Goal: Share content: Share content

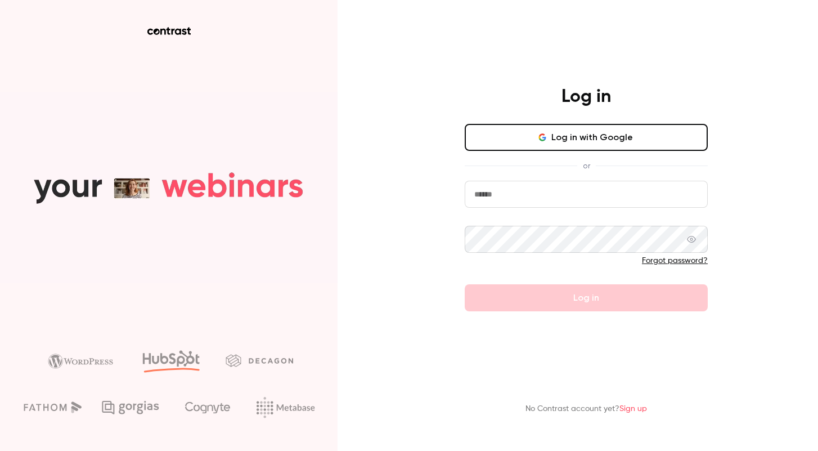
type input "**********"
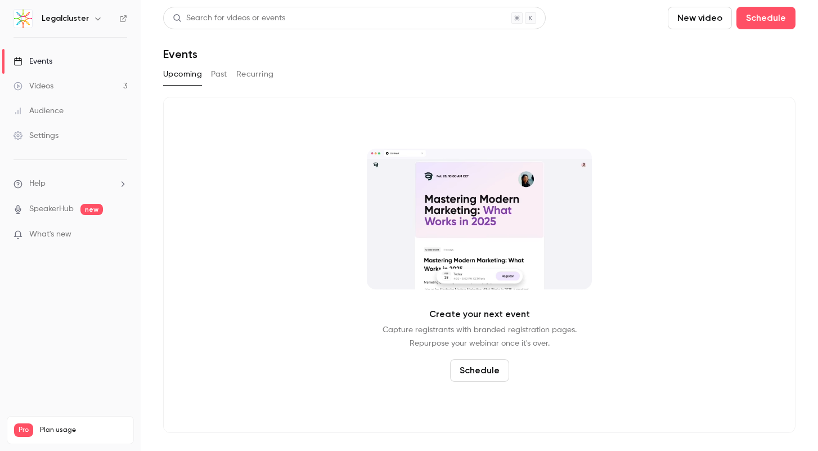
click at [285, 129] on div "Create your next event Capture registrants with branded registration pages. Rep…" at bounding box center [479, 265] width 633 height 336
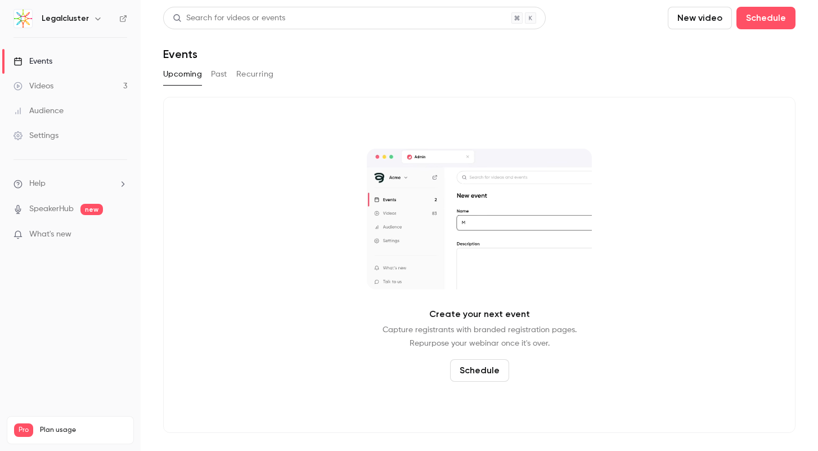
click at [58, 78] on link "Videos 3" at bounding box center [70, 86] width 141 height 25
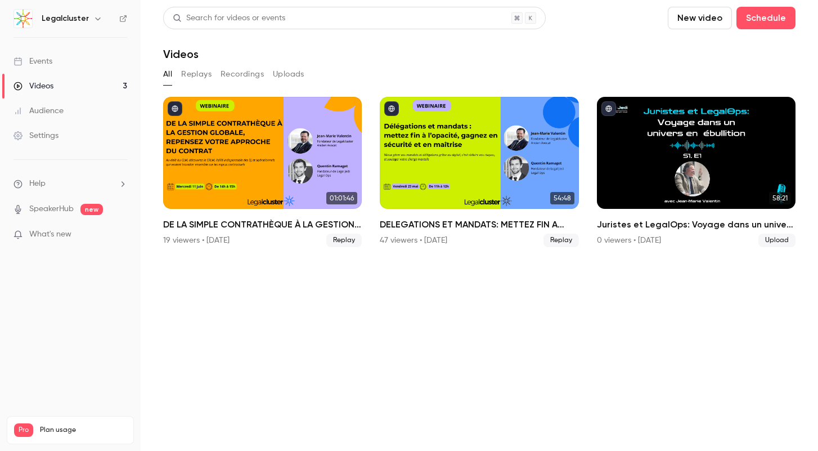
click at [436, 349] on section "Search for videos or events New video Schedule Videos All Replays Recordings Up…" at bounding box center [479, 225] width 633 height 437
click at [406, 336] on section "Search for videos or events New video Schedule Videos All Replays Recordings Up…" at bounding box center [479, 225] width 633 height 437
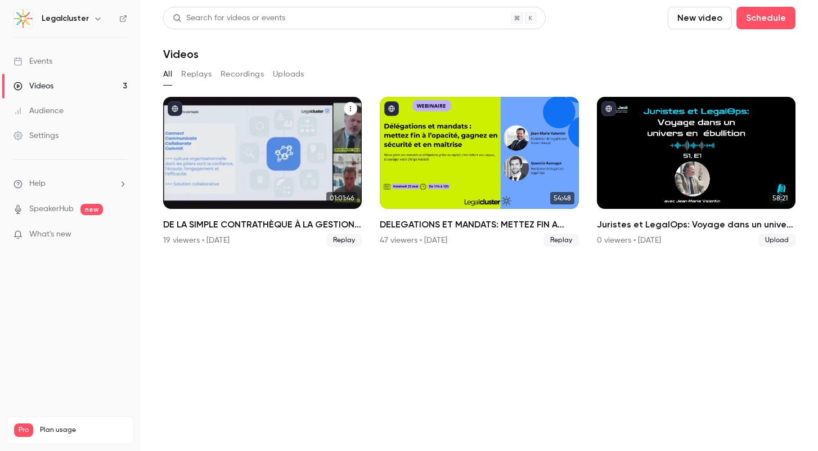
click at [251, 154] on div "DE LA SIMPLE CONTRATHÈQUE À LA GESTION GLOBALE, REPENSEZ VOTRE APPROCHE DU CONT…" at bounding box center [262, 153] width 199 height 112
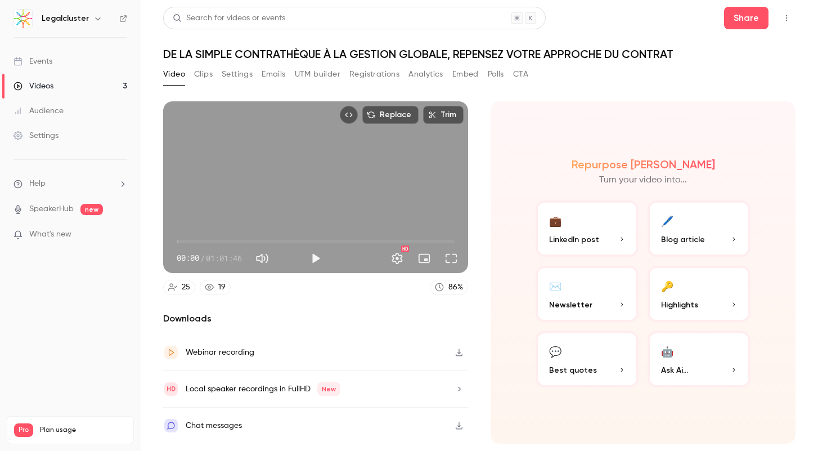
click at [333, 78] on button "UTM builder" at bounding box center [318, 74] width 46 height 18
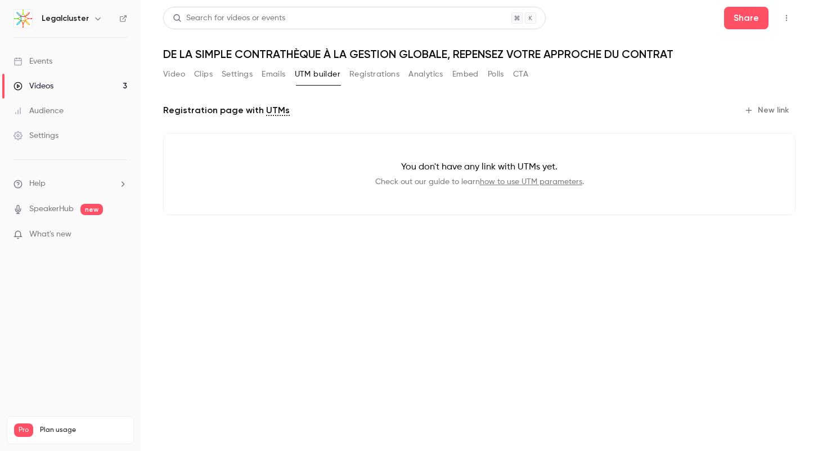
click at [208, 74] on button "Clips" at bounding box center [203, 74] width 19 height 18
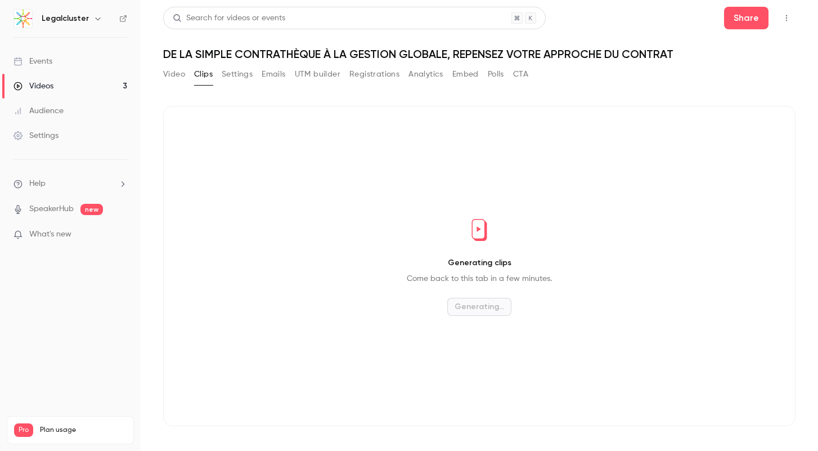
click at [162, 74] on main "Search for videos or events Share DE LA SIMPLE CONTRATHÈQUE À LA GESTION GLOBAL…" at bounding box center [480, 225] width 678 height 451
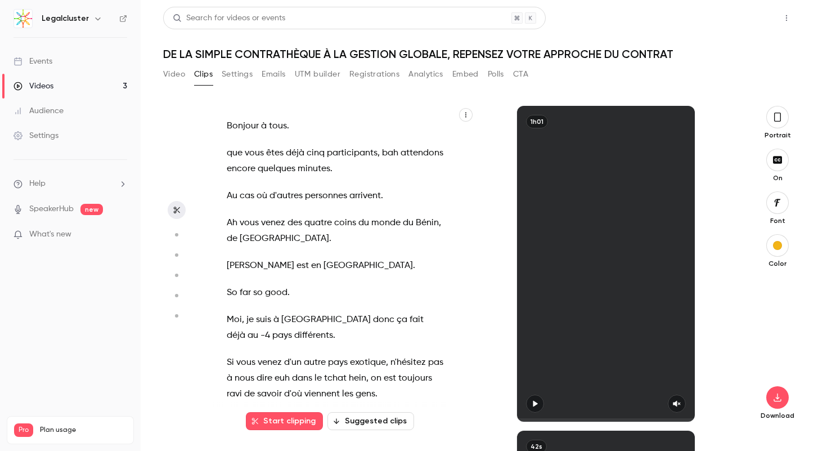
click at [729, 23] on button "Share" at bounding box center [746, 18] width 44 height 23
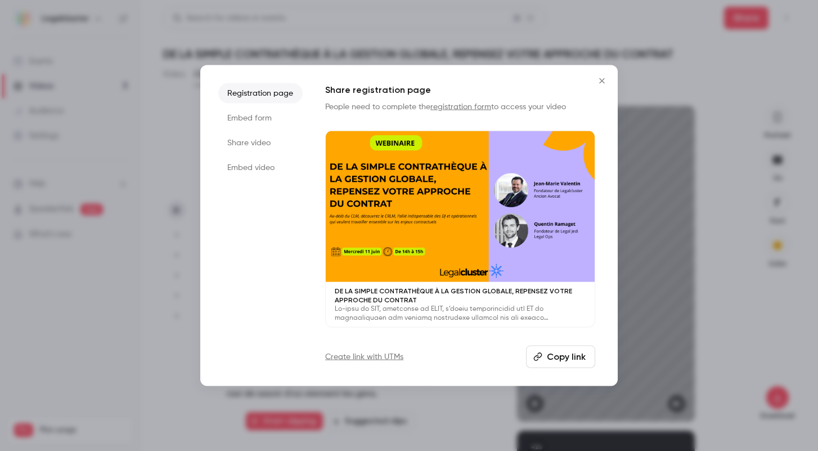
click at [669, 68] on div at bounding box center [409, 225] width 818 height 451
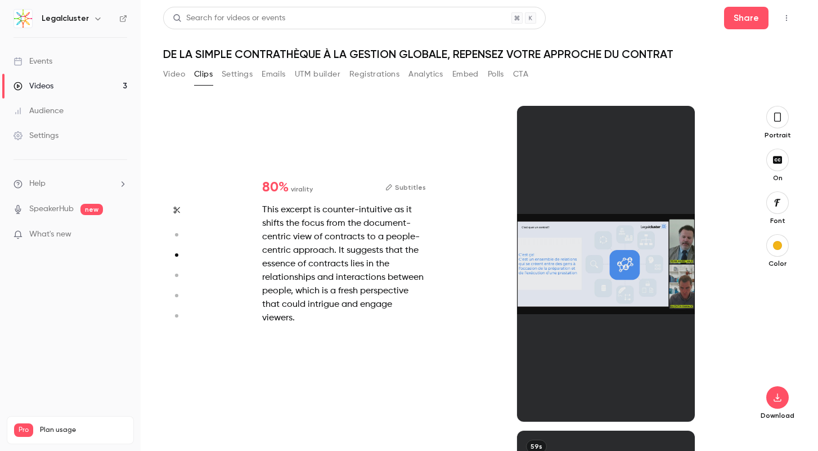
scroll to position [649, 0]
click at [169, 71] on button "Video" at bounding box center [174, 74] width 22 height 18
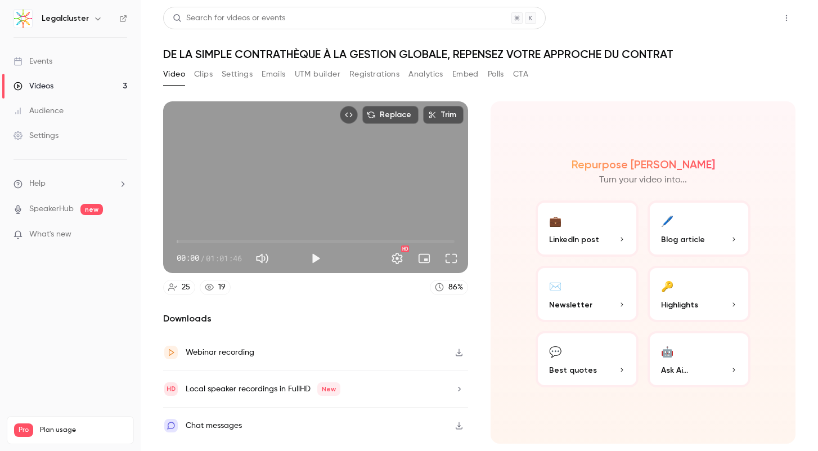
click at [743, 15] on button "Share" at bounding box center [746, 18] width 44 height 23
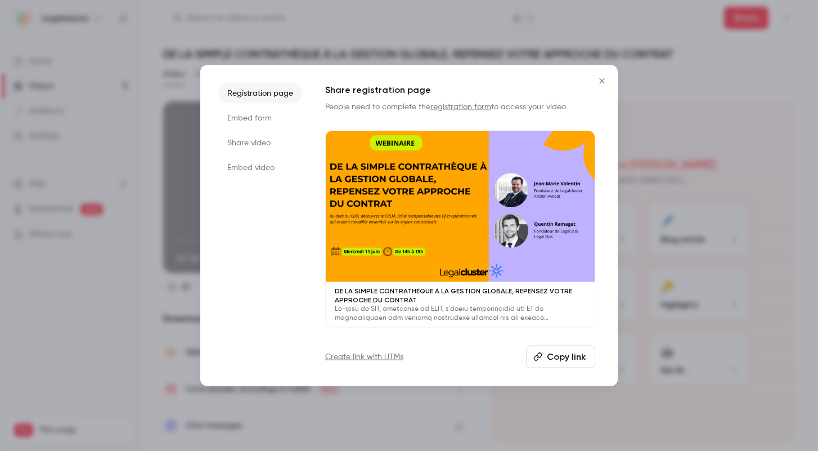
click at [551, 359] on button "Copy link" at bounding box center [560, 357] width 69 height 23
click at [603, 78] on icon "Close" at bounding box center [602, 80] width 14 height 9
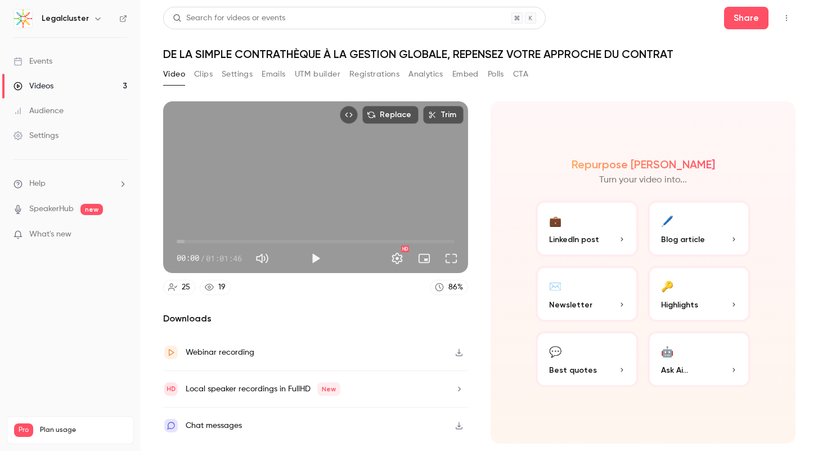
click at [46, 88] on div "Videos" at bounding box center [34, 85] width 40 height 11
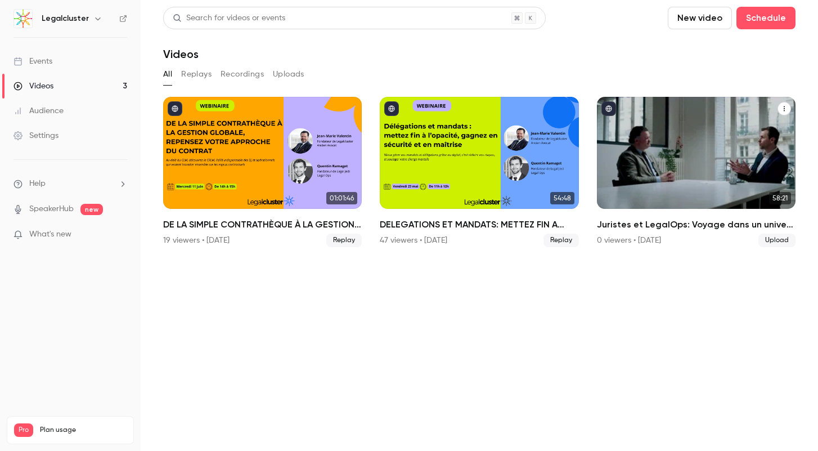
click at [699, 227] on h2 "Juristes et LegalOps: Voyage dans un univers en ébullition" at bounding box center [696, 225] width 199 height 14
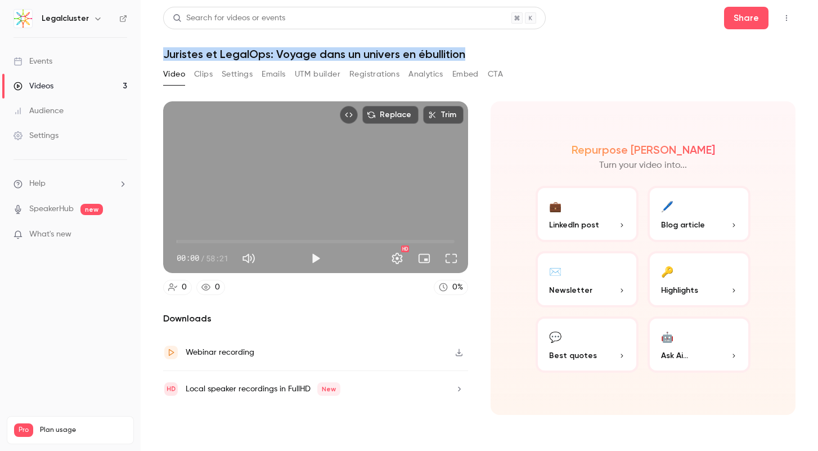
drag, startPoint x: 164, startPoint y: 56, endPoint x: 476, endPoint y: 60, distance: 312.3
click at [476, 60] on h1 "Juristes et LegalOps: Voyage dans un univers en ébullition" at bounding box center [479, 54] width 633 height 14
copy h1 "Juristes et LegalOps: Voyage dans un univers en ébullition"
click at [761, 17] on button "Share" at bounding box center [746, 18] width 44 height 23
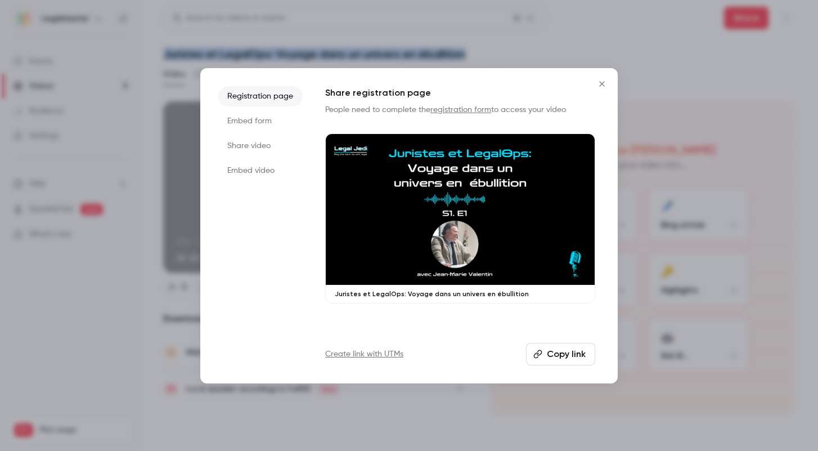
click at [566, 347] on button "Copy link" at bounding box center [560, 354] width 69 height 23
click at [605, 82] on icon "Close" at bounding box center [602, 83] width 14 height 9
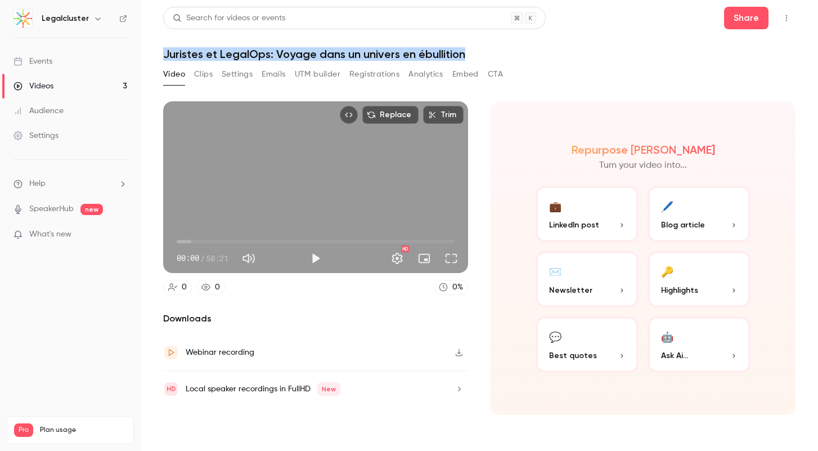
click at [65, 90] on link "Videos 3" at bounding box center [70, 86] width 141 height 25
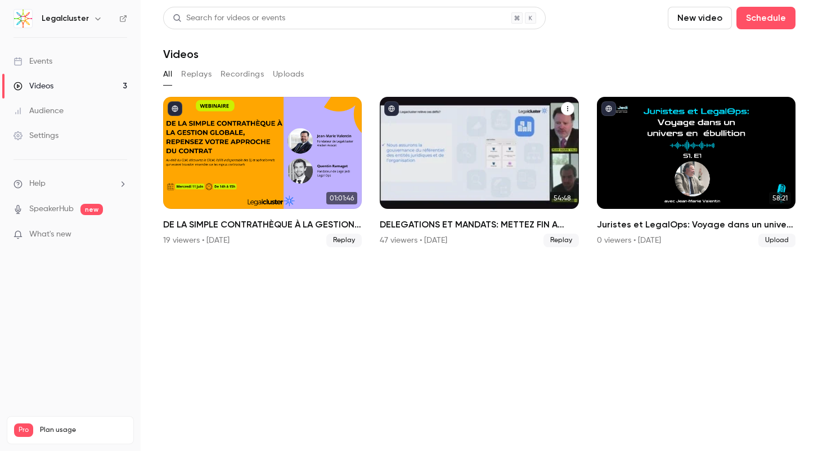
click at [486, 226] on h2 "DELEGATIONS ET MANDATS: METTEZ FIN A L'OPACITE, GAGNEZ EN SECURITE ET EN MAITRI…" at bounding box center [479, 225] width 199 height 14
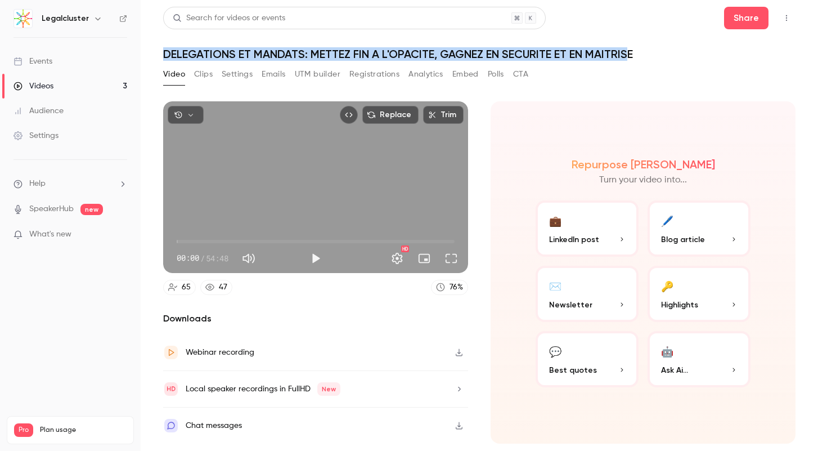
drag, startPoint x: 163, startPoint y: 51, endPoint x: 596, endPoint y: 51, distance: 433.3
click at [629, 51] on h1 "DELEGATIONS ET MANDATS: METTEZ FIN A L'OPACITE, GAGNEZ EN SECURITE ET EN MAITRI…" at bounding box center [479, 54] width 633 height 14
click at [41, 87] on div "Videos" at bounding box center [34, 85] width 40 height 11
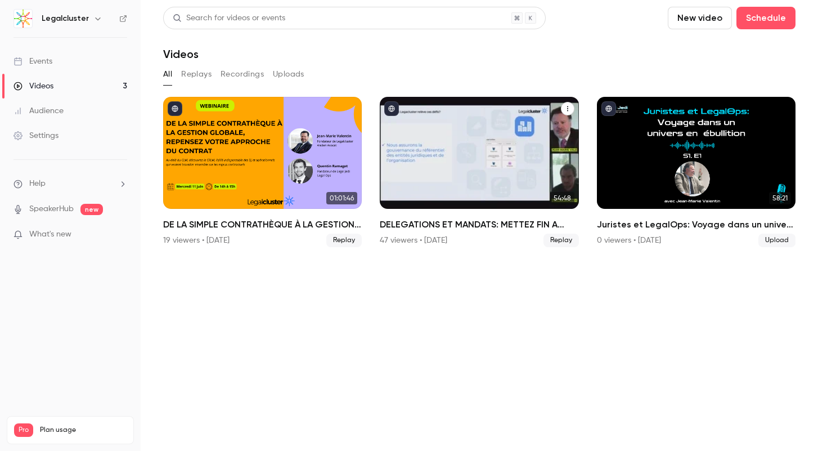
click at [418, 222] on h2 "DELEGATIONS ET MANDATS: METTEZ FIN A L'OPACITE, GAGNEZ EN SECURITE ET EN MAITRI…" at bounding box center [479, 225] width 199 height 14
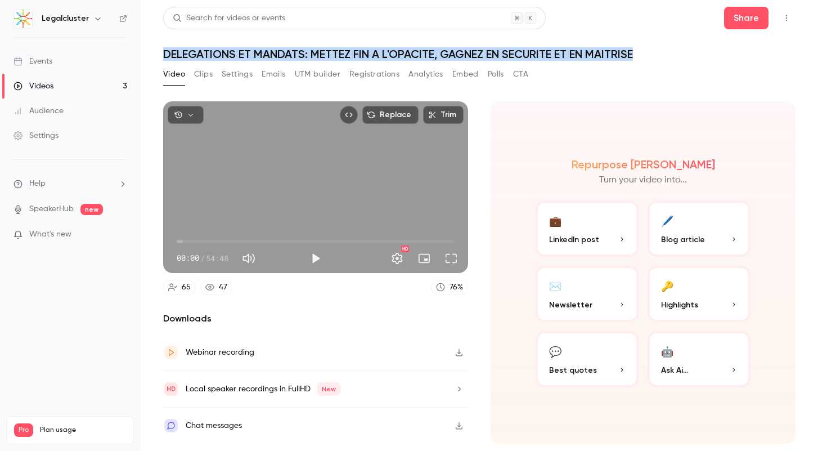
drag, startPoint x: 167, startPoint y: 55, endPoint x: 666, endPoint y: 56, distance: 499.2
click at [666, 56] on h1 "DELEGATIONS ET MANDATS: METTEZ FIN A L'OPACITE, GAGNEZ EN SECURITE ET EN MAITRI…" at bounding box center [479, 54] width 633 height 14
copy h1 "DELEGATIONS ET MANDATS: METTEZ FIN A L'OPACITE, GAGNEZ EN SECURITE ET EN MAITRI…"
click at [745, 16] on button "Share" at bounding box center [746, 18] width 44 height 23
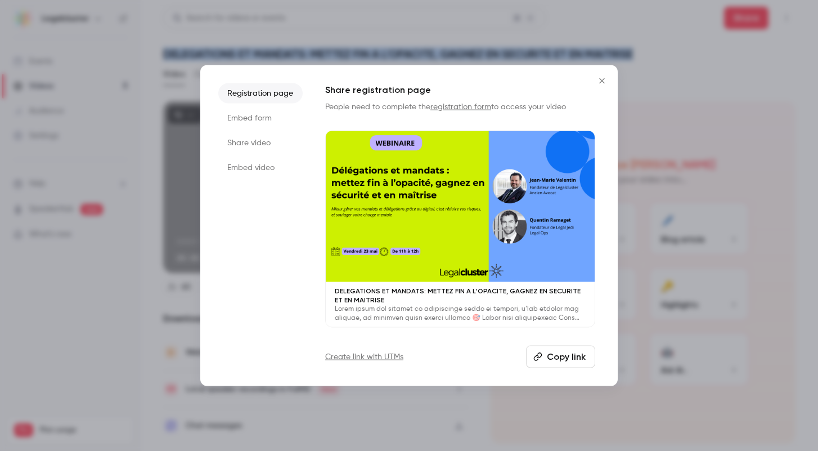
click at [541, 349] on button "Copy link" at bounding box center [560, 357] width 69 height 23
click at [547, 360] on button "Copy link" at bounding box center [560, 357] width 69 height 23
click at [603, 81] on icon "Close" at bounding box center [601, 80] width 5 height 5
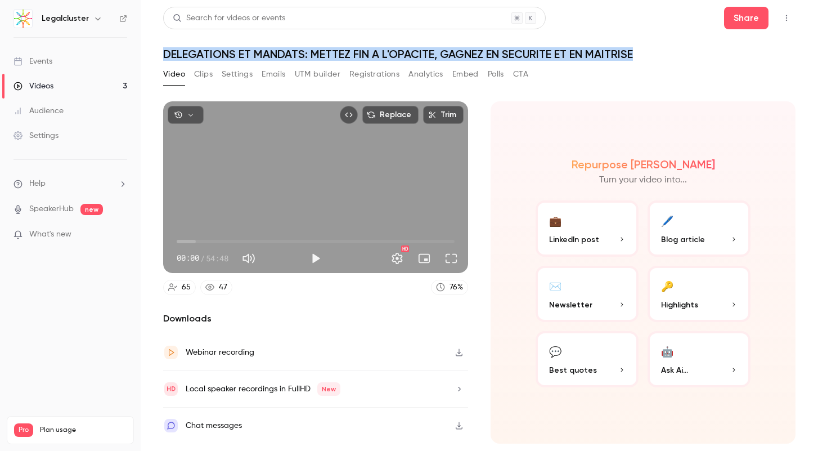
click at [59, 88] on link "Videos 3" at bounding box center [70, 86] width 141 height 25
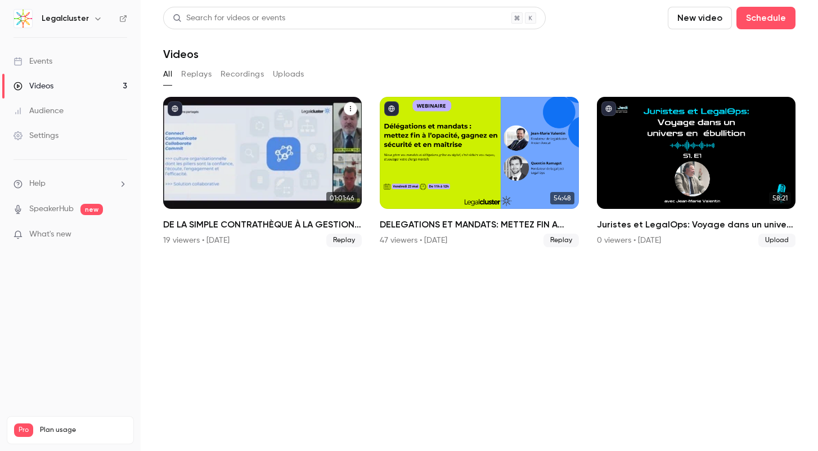
click at [234, 228] on h2 "DE LA SIMPLE CONTRATHÈQUE À LA GESTION GLOBALE, REPENSEZ VOTRE APPROCHE DU CONT…" at bounding box center [262, 225] width 199 height 14
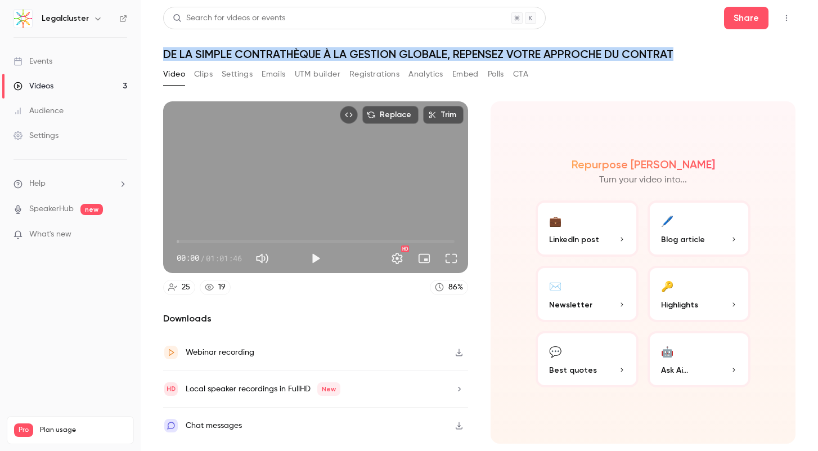
drag, startPoint x: 165, startPoint y: 53, endPoint x: 688, endPoint y: 56, distance: 523.4
click at [688, 56] on h1 "DE LA SIMPLE CONTRATHÈQUE À LA GESTION GLOBALE, REPENSEZ VOTRE APPROCHE DU CONT…" at bounding box center [479, 54] width 633 height 14
copy h1 "DE LA SIMPLE CONTRATHÈQUE À LA GESTION GLOBALE, REPENSEZ VOTRE APPROCHE DU CONT…"
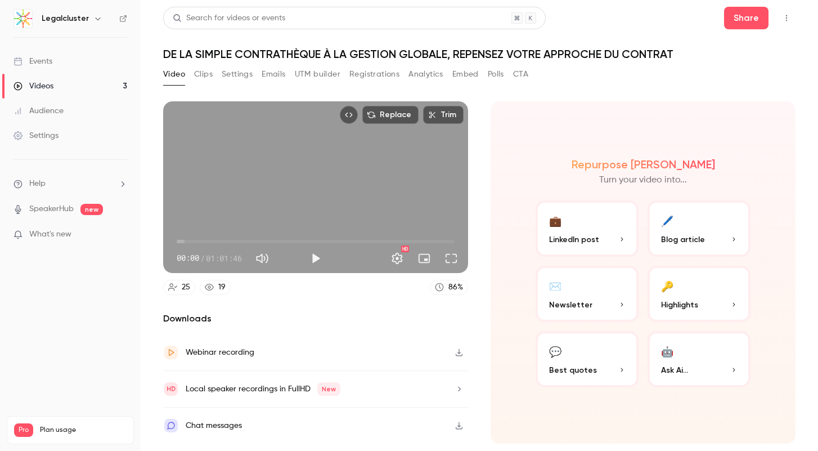
click at [685, 92] on div "Replace Trim 00:00 00:00 / 01:01:46 HD 25 19 86 % Downloads Webinar recording L…" at bounding box center [479, 255] width 633 height 335
click at [739, 24] on button "Share" at bounding box center [746, 18] width 44 height 23
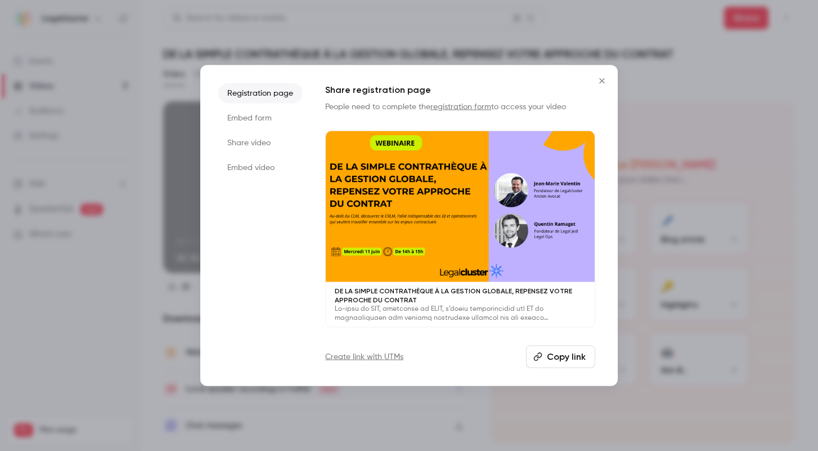
click at [562, 365] on button "Copy link" at bounding box center [560, 357] width 69 height 23
click at [554, 358] on button "Copy link" at bounding box center [560, 357] width 69 height 23
click at [100, 138] on div at bounding box center [409, 225] width 818 height 451
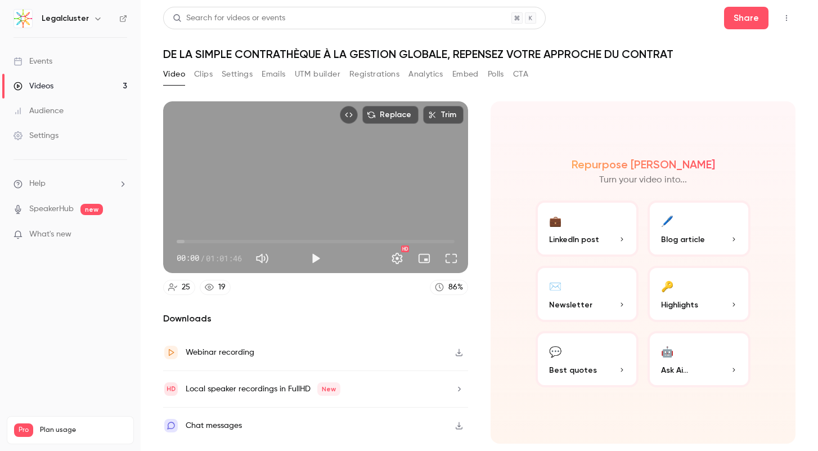
click at [27, 80] on div "Videos" at bounding box center [34, 85] width 40 height 11
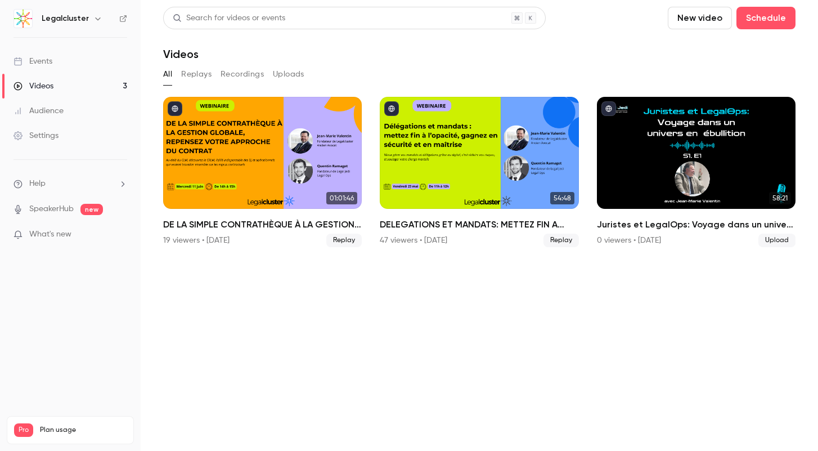
click at [235, 316] on section "Search for videos or events New video Schedule Videos All Replays Recordings Up…" at bounding box center [479, 225] width 633 height 437
click at [510, 335] on section "Search for videos or events New video Schedule Videos All Replays Recordings Up…" at bounding box center [479, 225] width 633 height 437
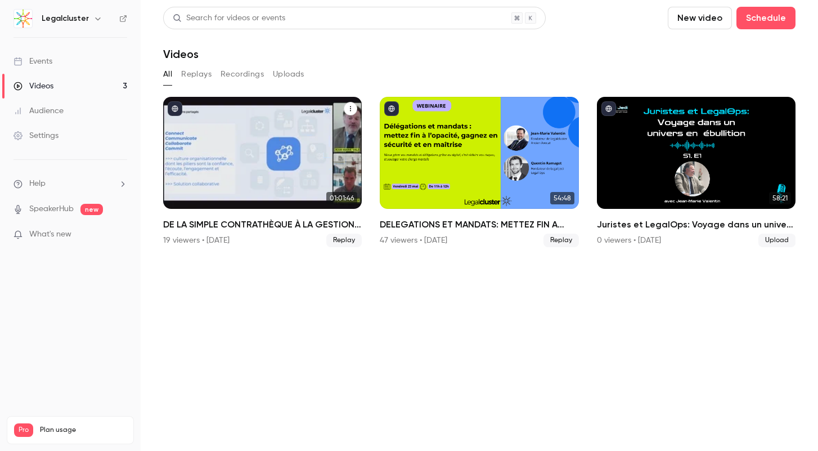
click at [275, 191] on div "DE LA SIMPLE CONTRATHÈQUE À LA GESTION GLOBALE, REPENSEZ VOTRE APPROCHE DU CONT…" at bounding box center [262, 153] width 199 height 112
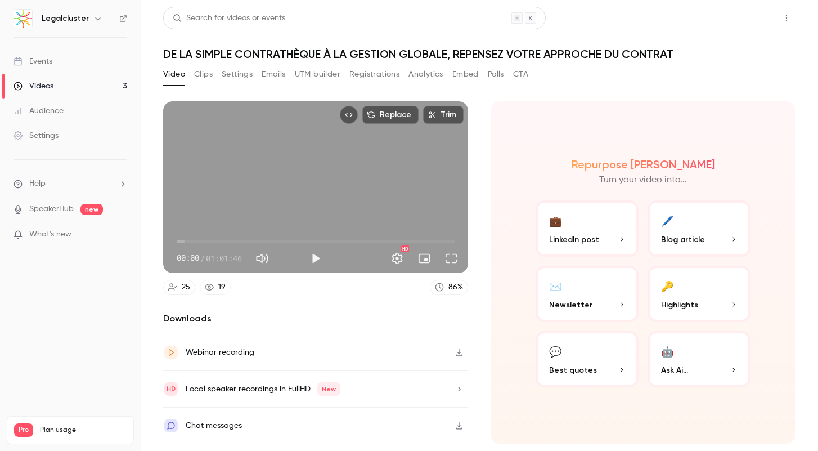
click at [758, 19] on button "Share" at bounding box center [746, 18] width 44 height 23
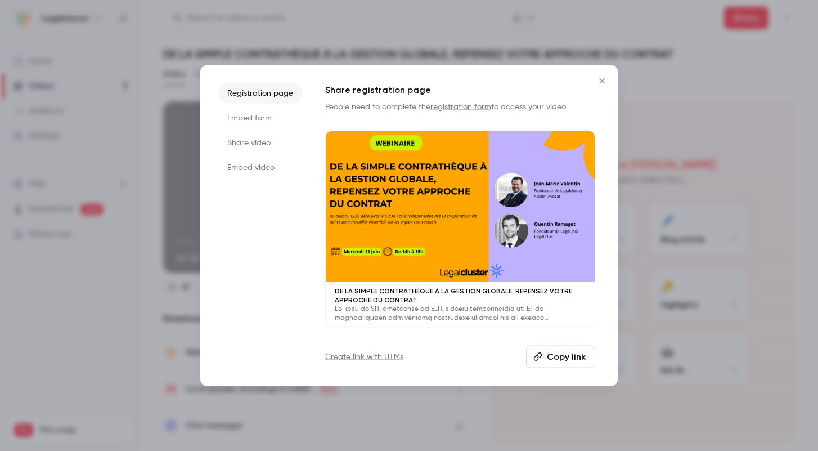
click at [544, 365] on button "Copy link" at bounding box center [560, 357] width 69 height 23
click at [598, 79] on icon "Close" at bounding box center [602, 80] width 14 height 9
